Goal: Information Seeking & Learning: Learn about a topic

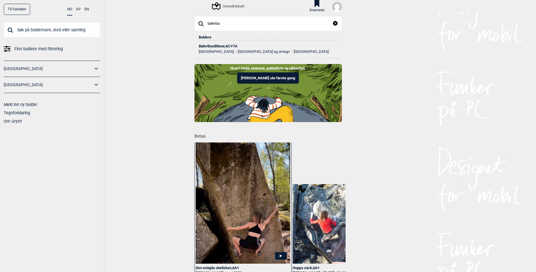
type input "bølerba"
click at [219, 44] on div "BølerBandittene , 6C Ψ 7A" at bounding box center [268, 46] width 139 height 4
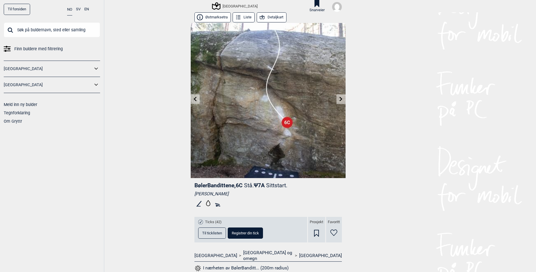
click at [266, 18] on button "Detaljkart" at bounding box center [272, 17] width 30 height 10
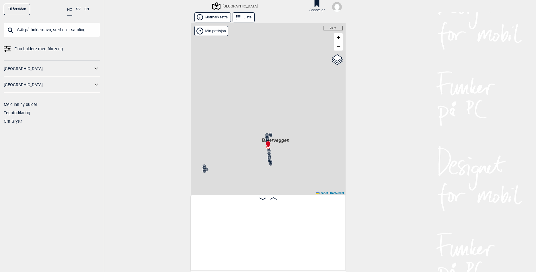
scroll to position [0, 10041]
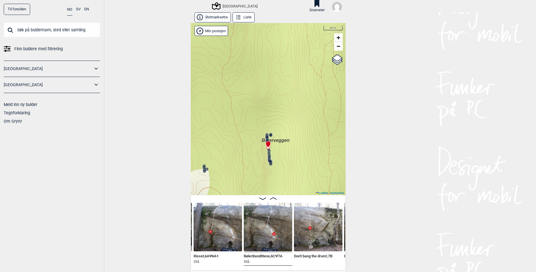
click at [169, 219] on div "Til forsiden NO SV EN Finn buldere med filtrering [GEOGRAPHIC_DATA] [GEOGRAPHIC…" at bounding box center [268, 136] width 536 height 272
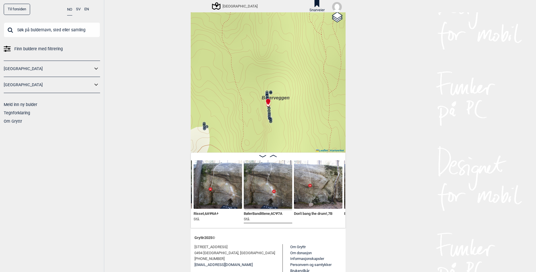
scroll to position [41, 0]
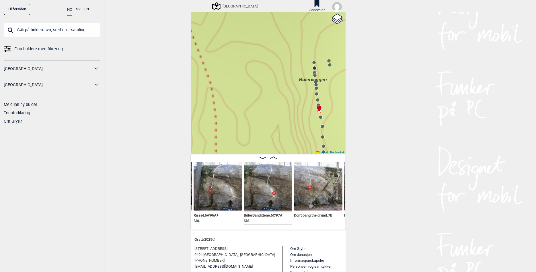
click at [319, 104] on div at bounding box center [318, 106] width 5 height 5
click at [319, 103] on icon at bounding box center [318, 105] width 5 height 5
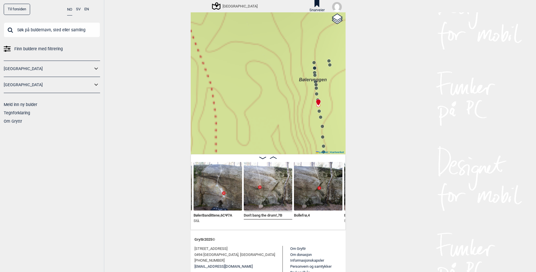
click at [317, 94] on circle at bounding box center [316, 93] width 3 height 3
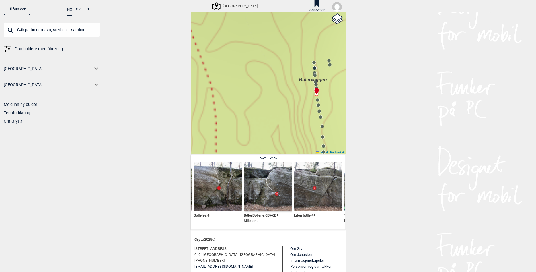
click at [321, 118] on circle at bounding box center [320, 116] width 3 height 3
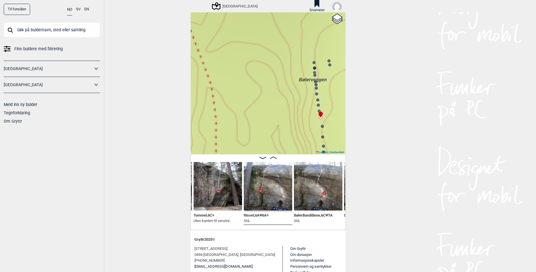
click at [324, 127] on circle at bounding box center [322, 126] width 3 height 3
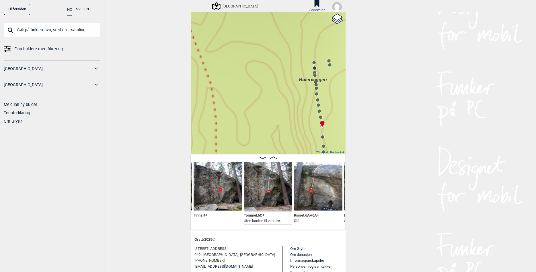
click at [323, 137] on circle at bounding box center [322, 136] width 3 height 3
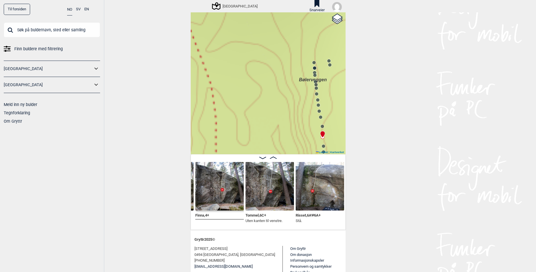
scroll to position [0, 9896]
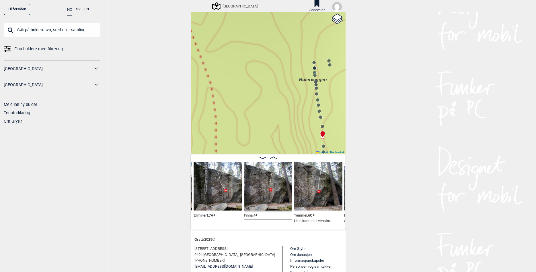
click at [324, 146] on circle at bounding box center [323, 145] width 3 height 3
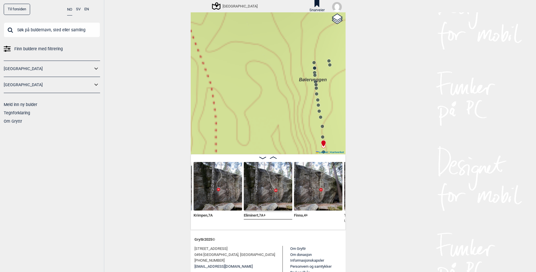
click at [277, 179] on img at bounding box center [268, 186] width 49 height 49
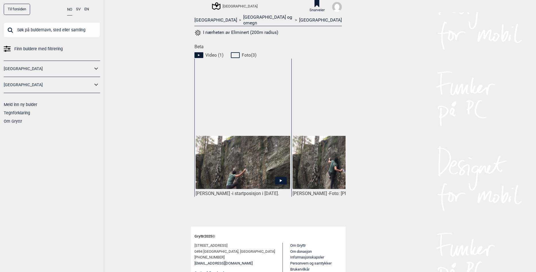
scroll to position [236, 0]
click at [243, 165] on img at bounding box center [243, 161] width 94 height 53
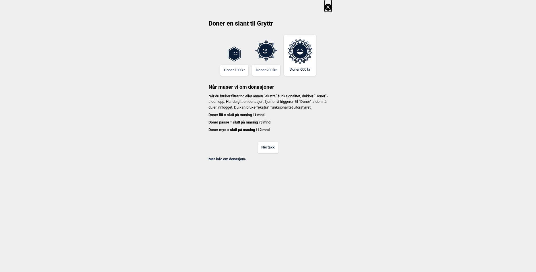
click at [264, 153] on button "Nei takk" at bounding box center [268, 147] width 21 height 11
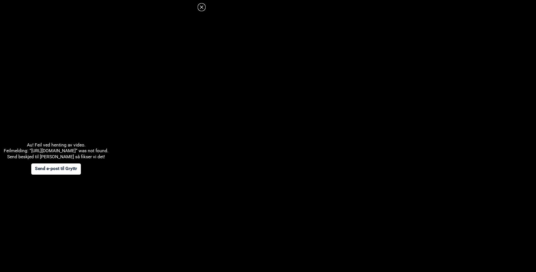
click at [202, 7] on icon at bounding box center [201, 7] width 7 height 7
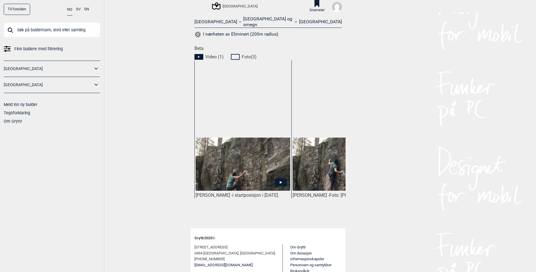
scroll to position [233, 0]
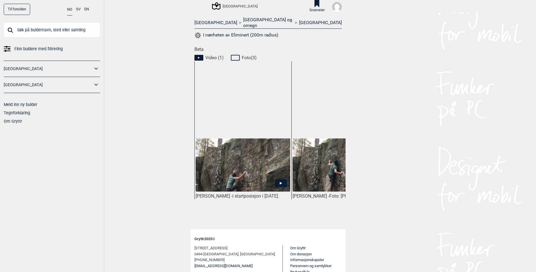
click at [318, 164] on img at bounding box center [340, 164] width 94 height 53
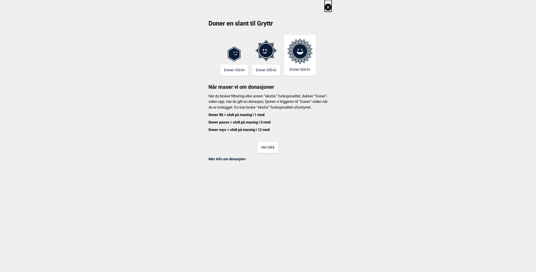
click at [274, 153] on button "Nei takk" at bounding box center [268, 147] width 21 height 11
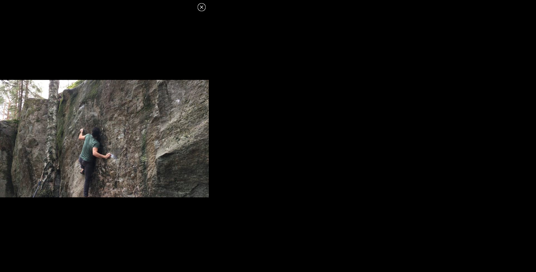
click at [202, 7] on icon at bounding box center [201, 6] width 3 height 3
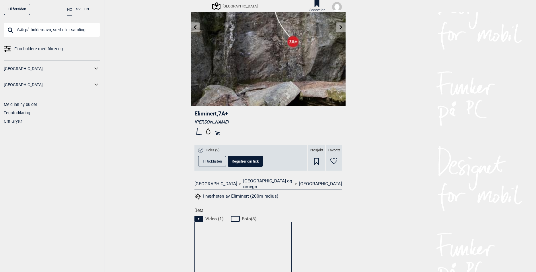
scroll to position [0, 0]
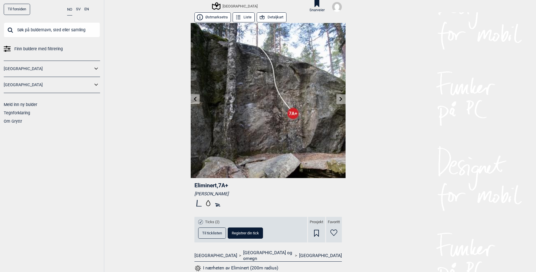
click at [210, 231] on span "Til ticklisten" at bounding box center [212, 233] width 20 height 4
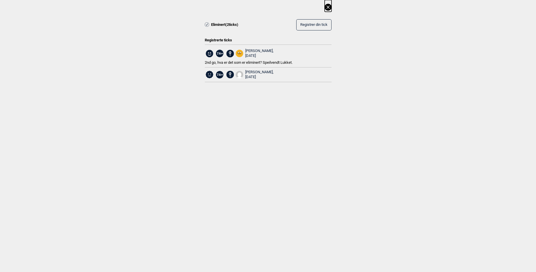
click at [329, 7] on icon at bounding box center [328, 7] width 7 height 7
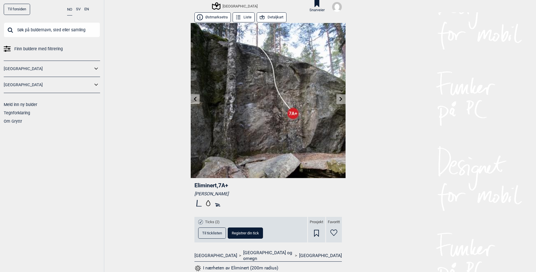
click at [342, 99] on icon at bounding box center [341, 99] width 3 height 5
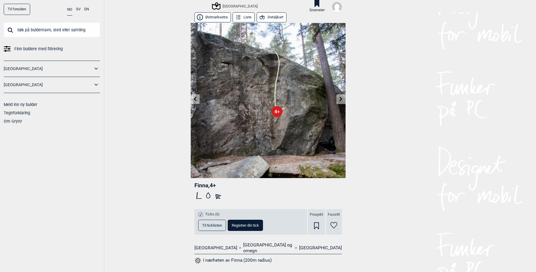
click at [342, 99] on icon at bounding box center [341, 99] width 3 height 5
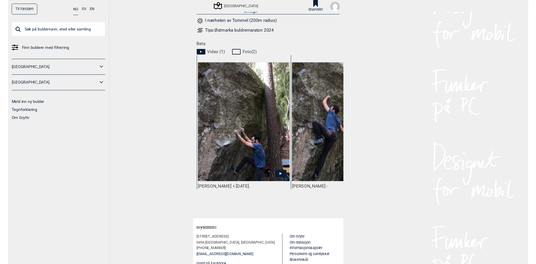
scroll to position [246, 0]
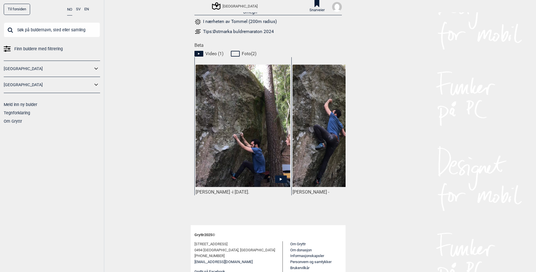
click at [283, 175] on icon at bounding box center [281, 178] width 12 height 7
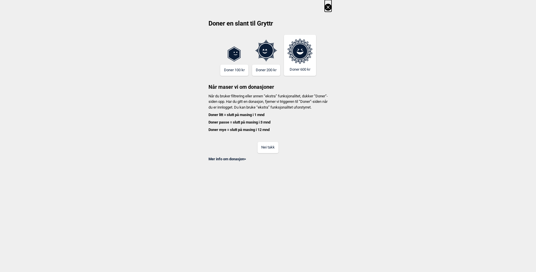
click at [271, 153] on button "Nei takk" at bounding box center [268, 147] width 21 height 11
